Goal: Check status: Check status

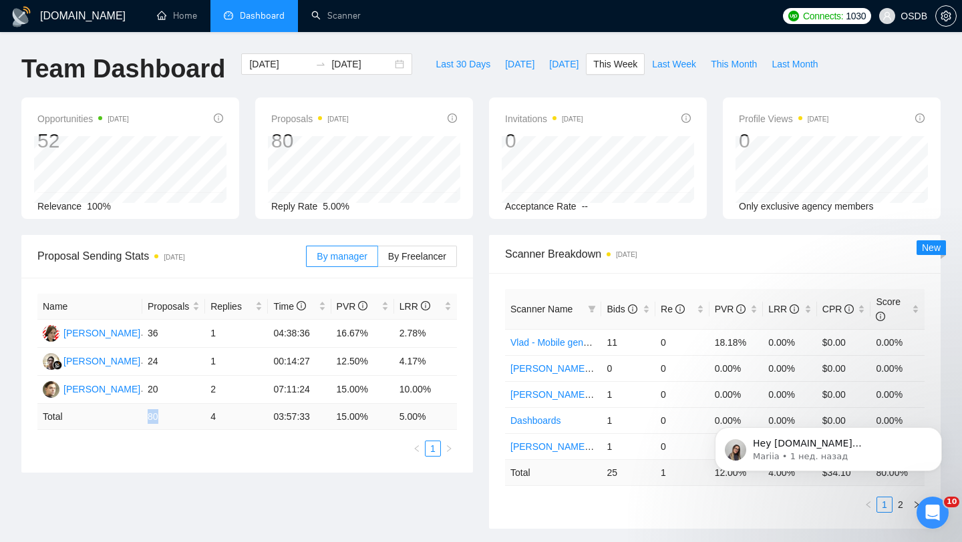
click at [515, 203] on div at bounding box center [507, 208] width 13 height 11
click at [901, 27] on span "OSDB" at bounding box center [903, 16] width 64 height 43
click at [381, 69] on input "[DATE]" at bounding box center [361, 64] width 61 height 15
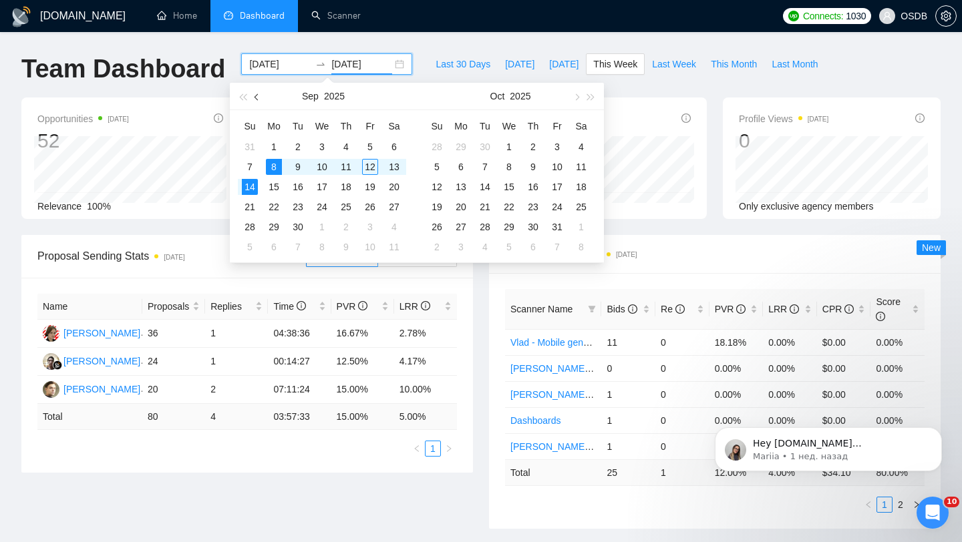
click at [254, 93] on button "button" at bounding box center [257, 96] width 15 height 27
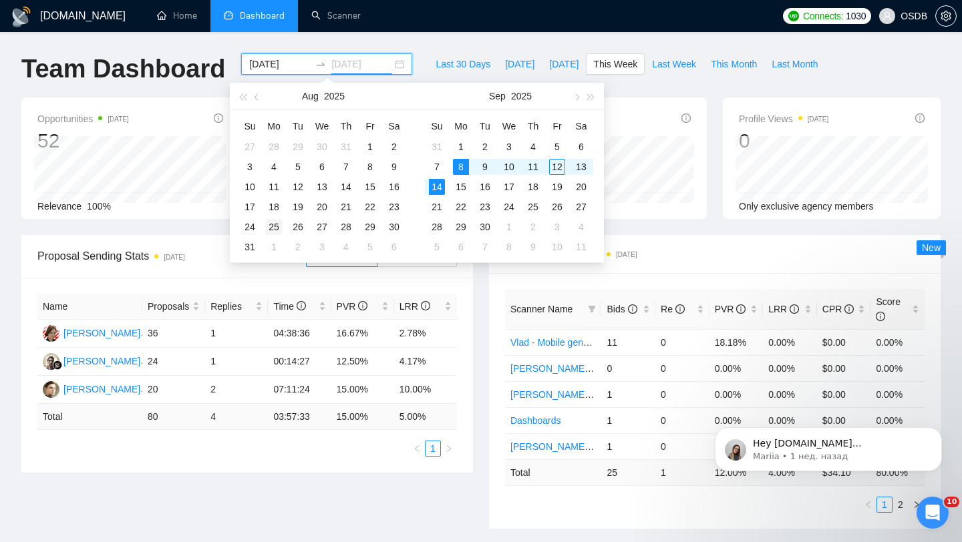
type input "[DATE]"
click at [275, 219] on div "25" at bounding box center [274, 227] width 16 height 16
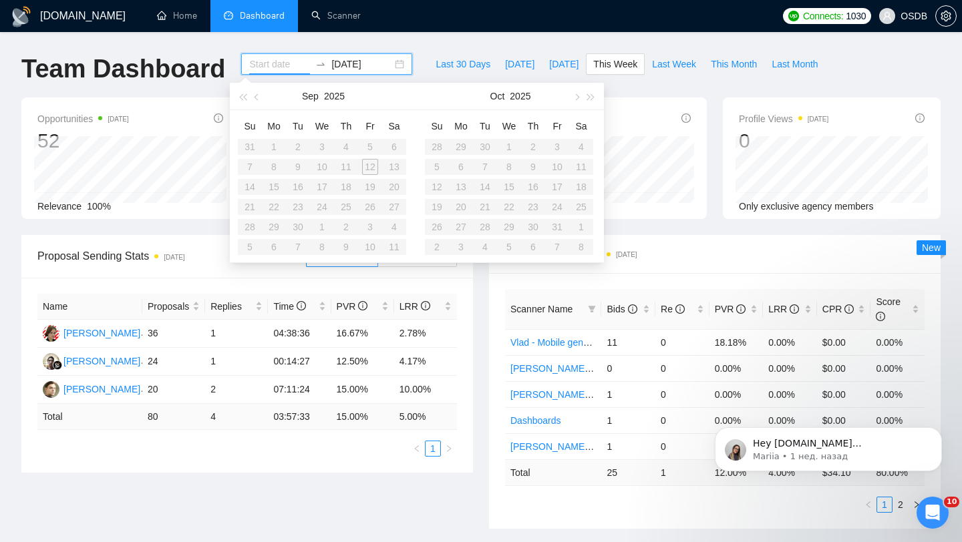
click at [272, 58] on input at bounding box center [279, 64] width 61 height 15
click at [257, 99] on span "button" at bounding box center [257, 96] width 7 height 7
type input "[DATE]"
click at [272, 223] on div "25" at bounding box center [274, 227] width 16 height 16
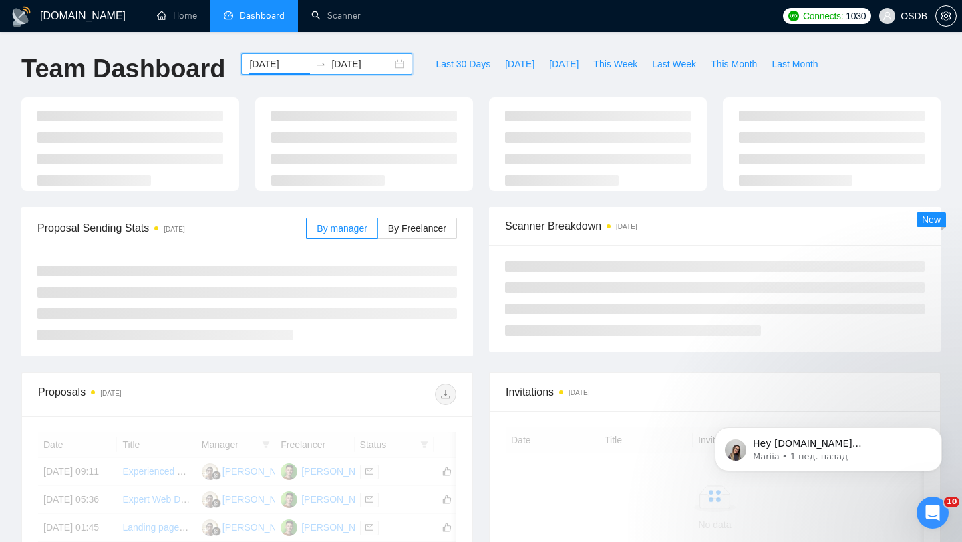
click at [337, 65] on input "[DATE]" at bounding box center [361, 64] width 61 height 15
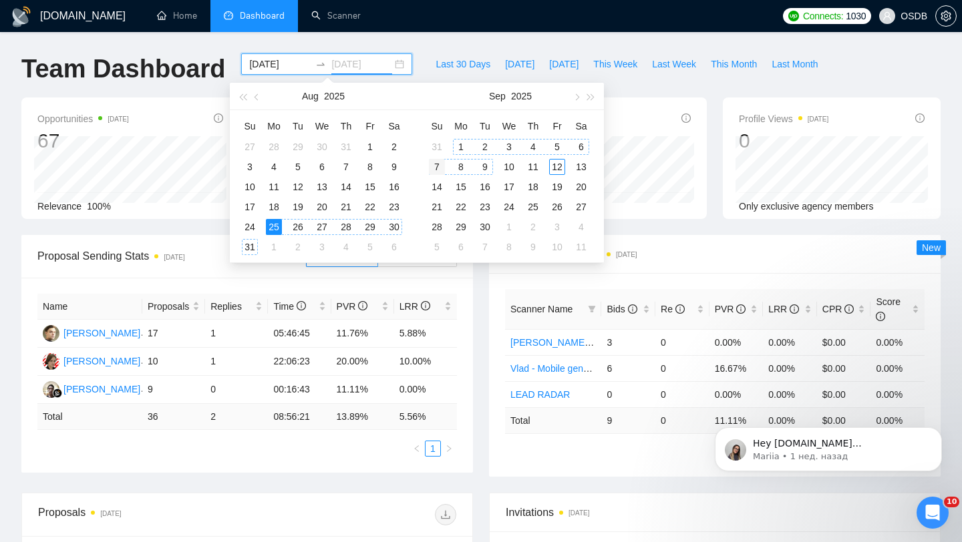
type input "[DATE]"
click at [440, 170] on div "7" at bounding box center [437, 167] width 16 height 16
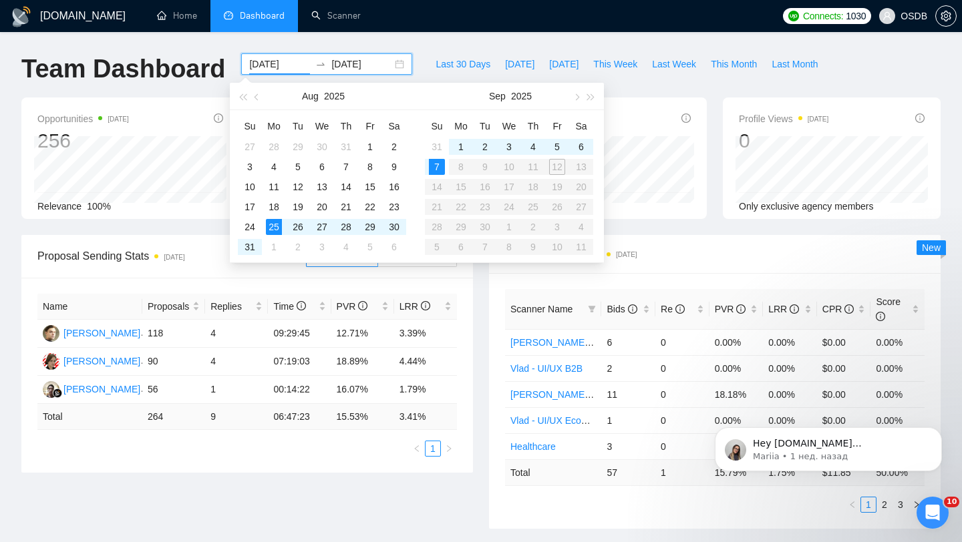
click at [487, 388] on div "Scanner Breakdown [DATE] Scanner Name Bids Re PVR LRR CPR Score Vlad - UI/UX Ge…" at bounding box center [714, 382] width 467 height 294
